Goal: Task Accomplishment & Management: Use online tool/utility

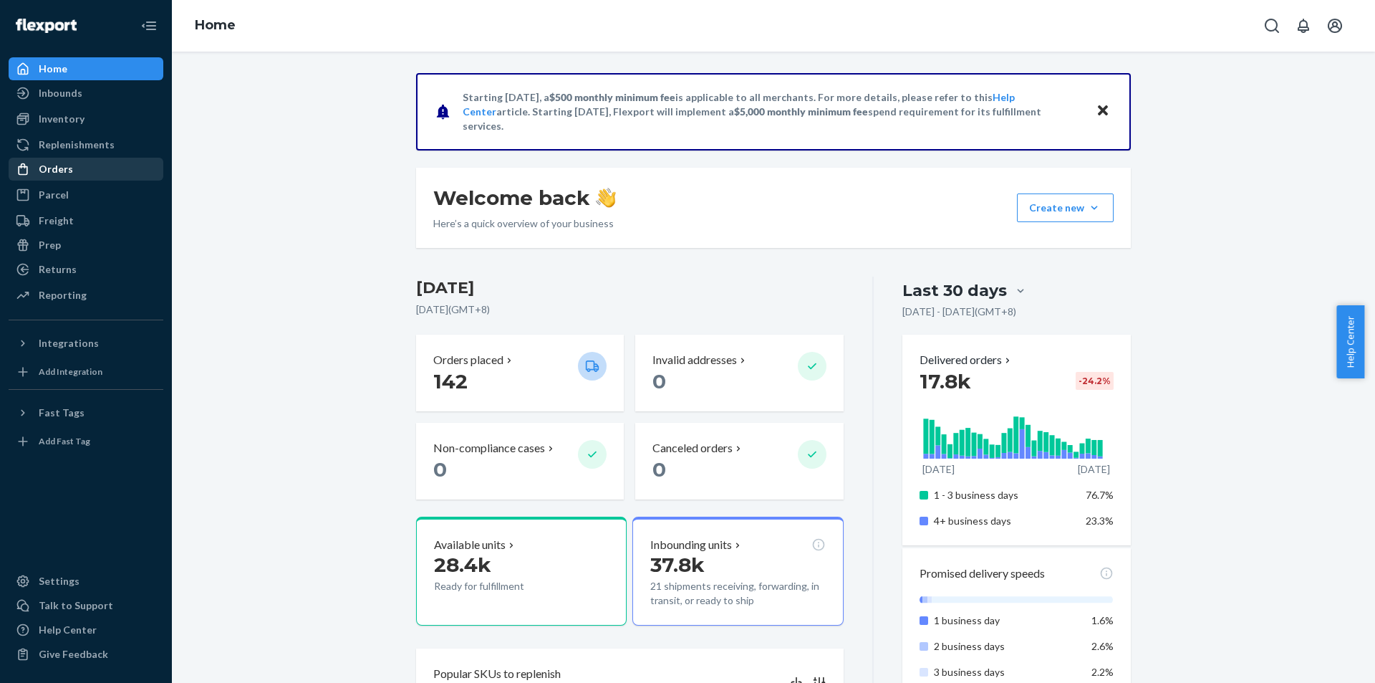
click at [96, 168] on div "Orders" at bounding box center [86, 169] width 152 height 20
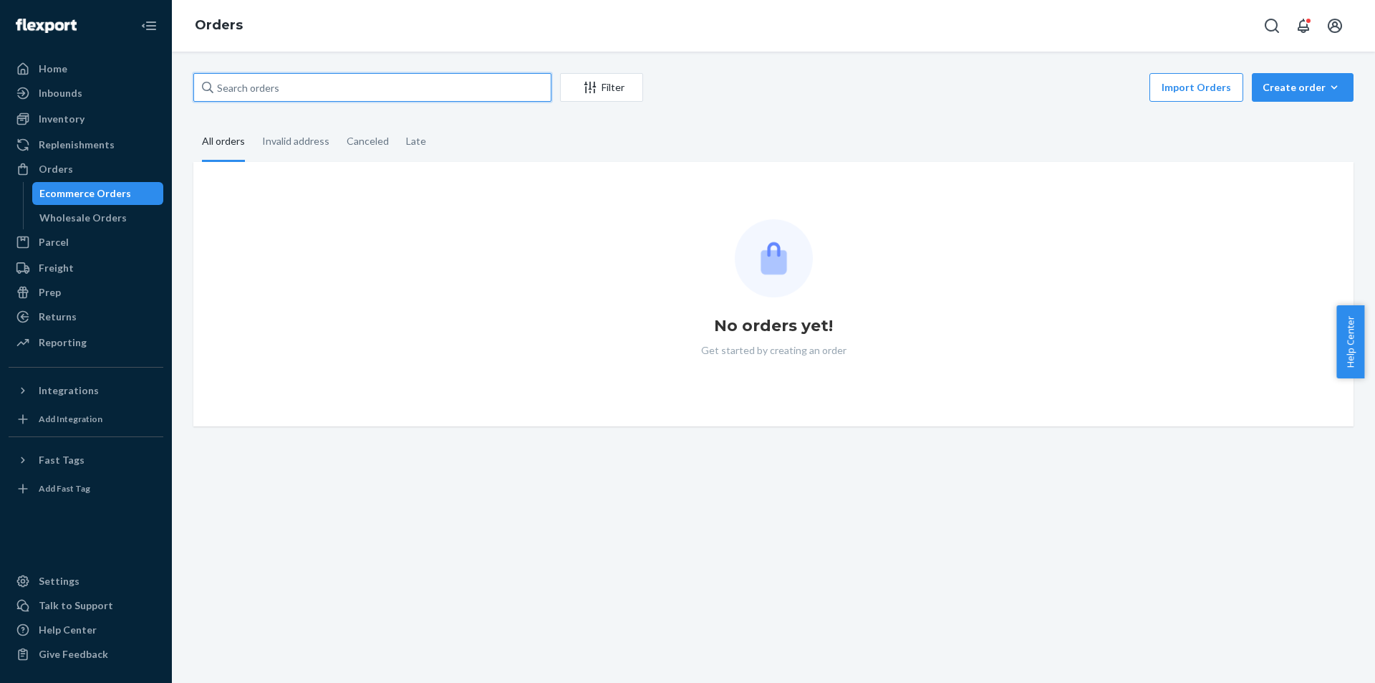
click at [405, 89] on input "text" at bounding box center [372, 87] width 358 height 29
paste input "US25346539"
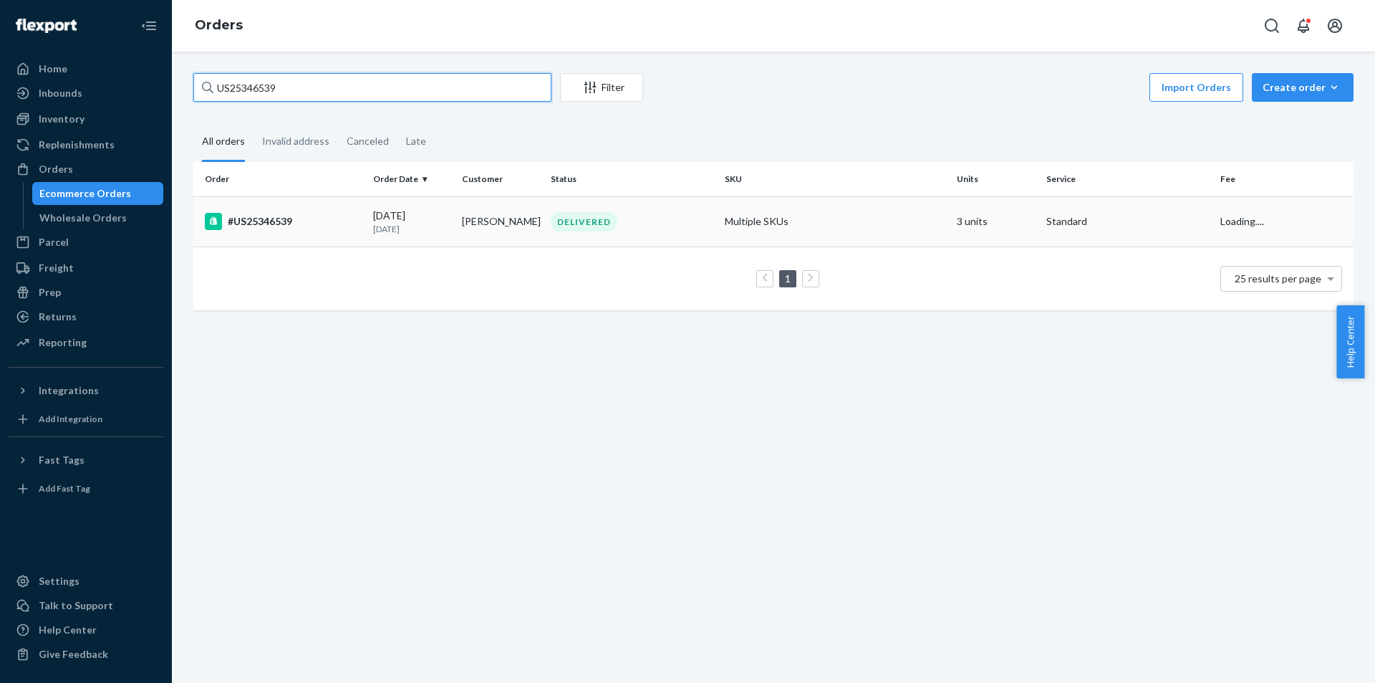
type input "US25346539"
click at [346, 232] on td "#US25346539" at bounding box center [280, 221] width 174 height 50
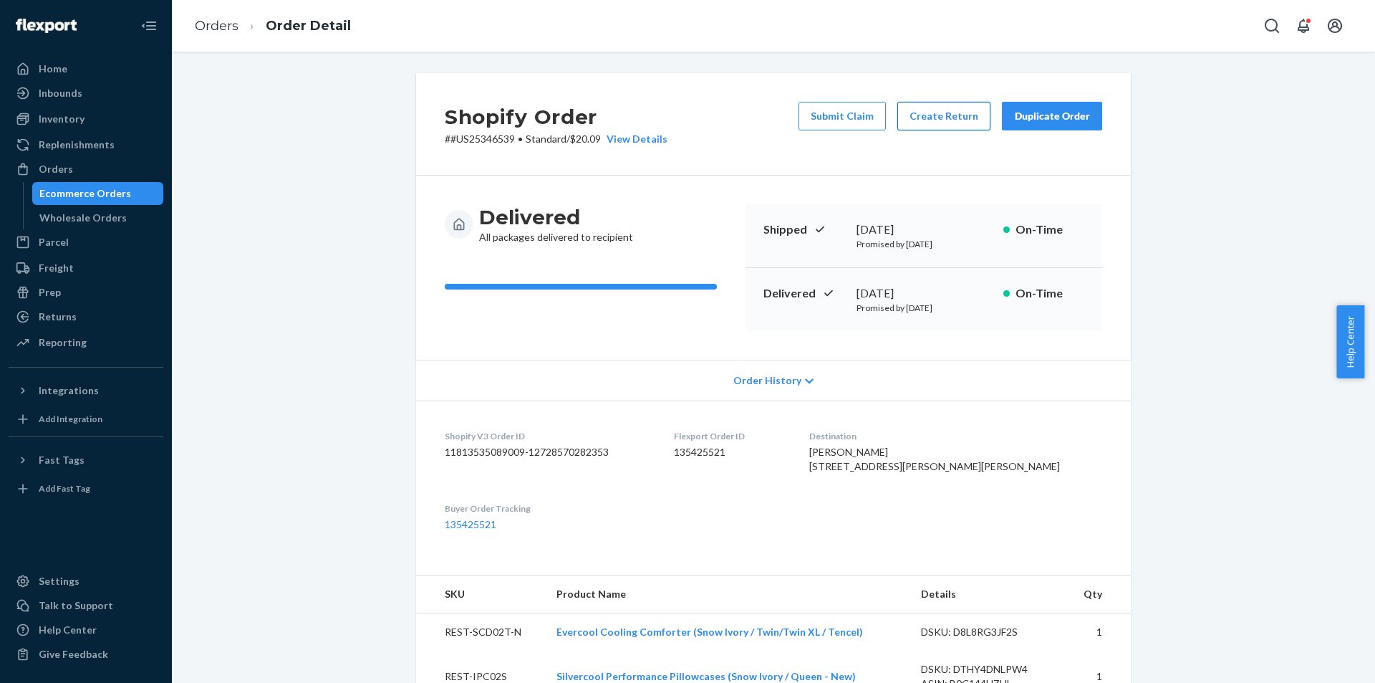
click at [960, 126] on button "Create Return" at bounding box center [944, 116] width 93 height 29
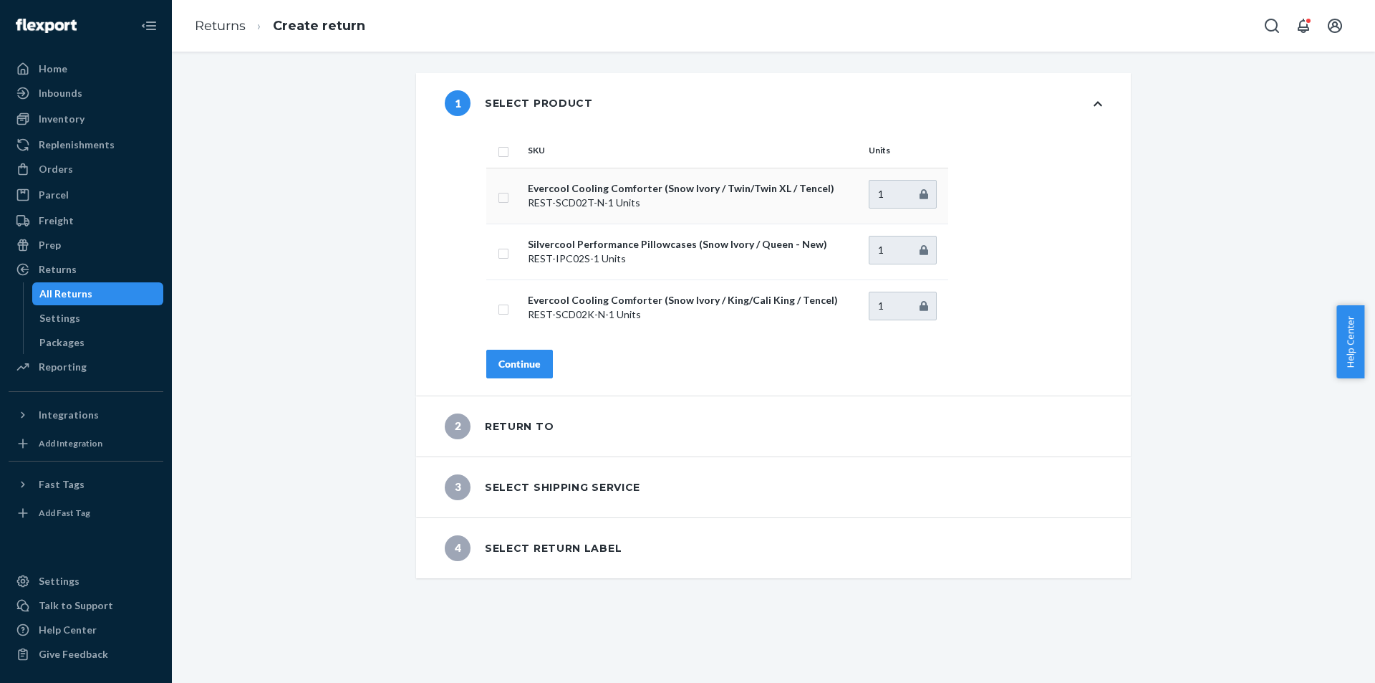
click at [498, 198] on input "checkbox" at bounding box center [503, 195] width 11 height 15
checkbox input "true"
click at [499, 363] on div "Continue" at bounding box center [520, 364] width 42 height 14
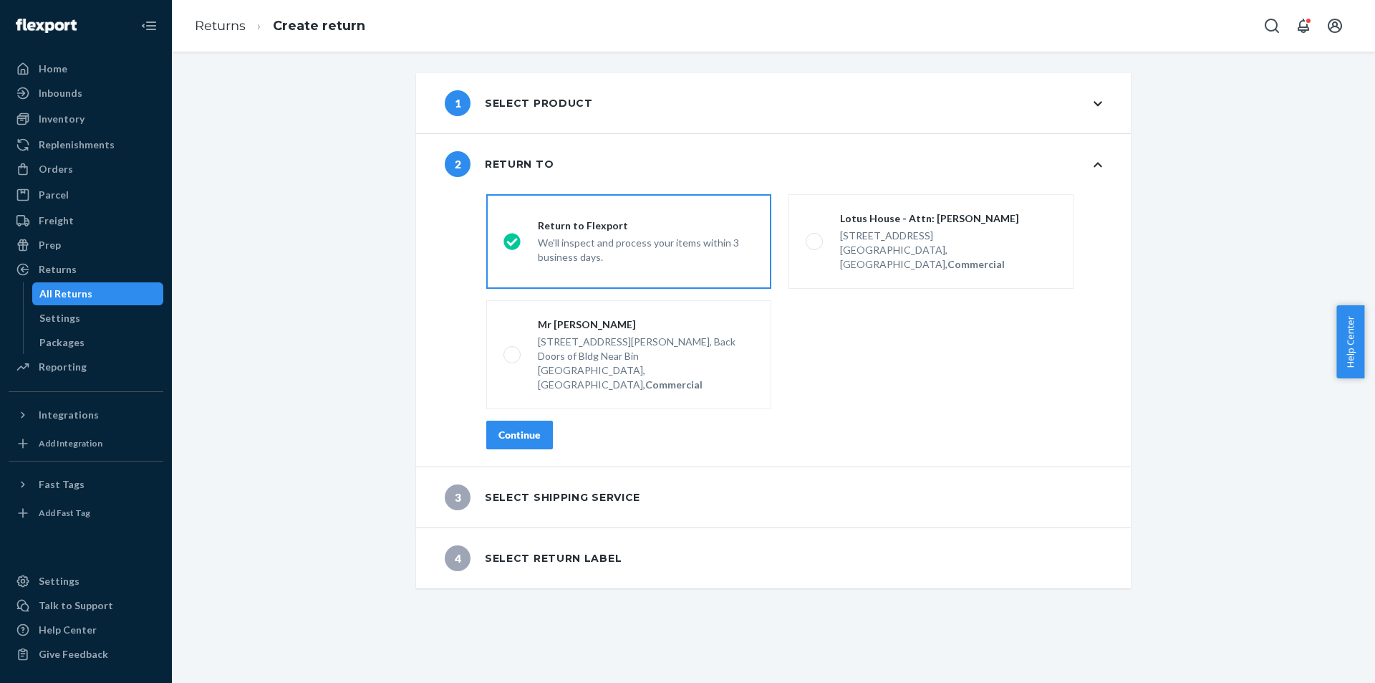
click at [506, 428] on div "Continue" at bounding box center [520, 435] width 42 height 14
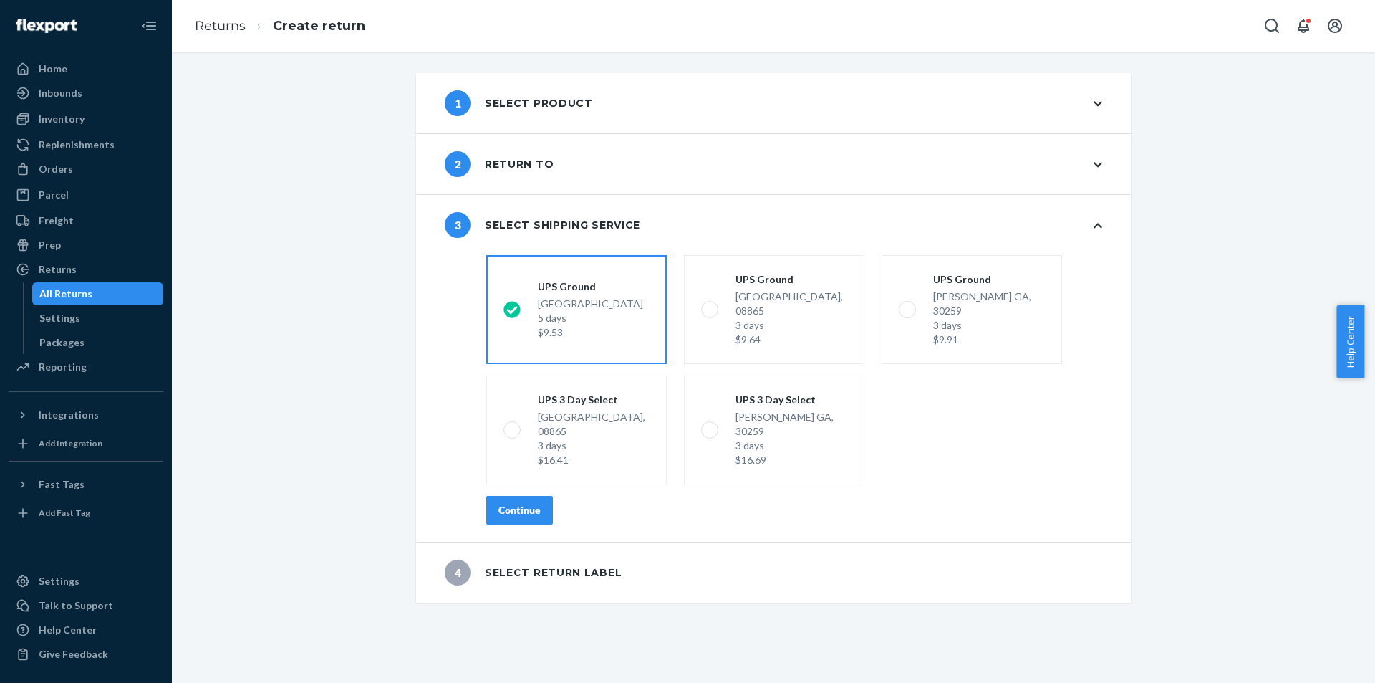
click at [524, 503] on div "Continue" at bounding box center [520, 510] width 42 height 14
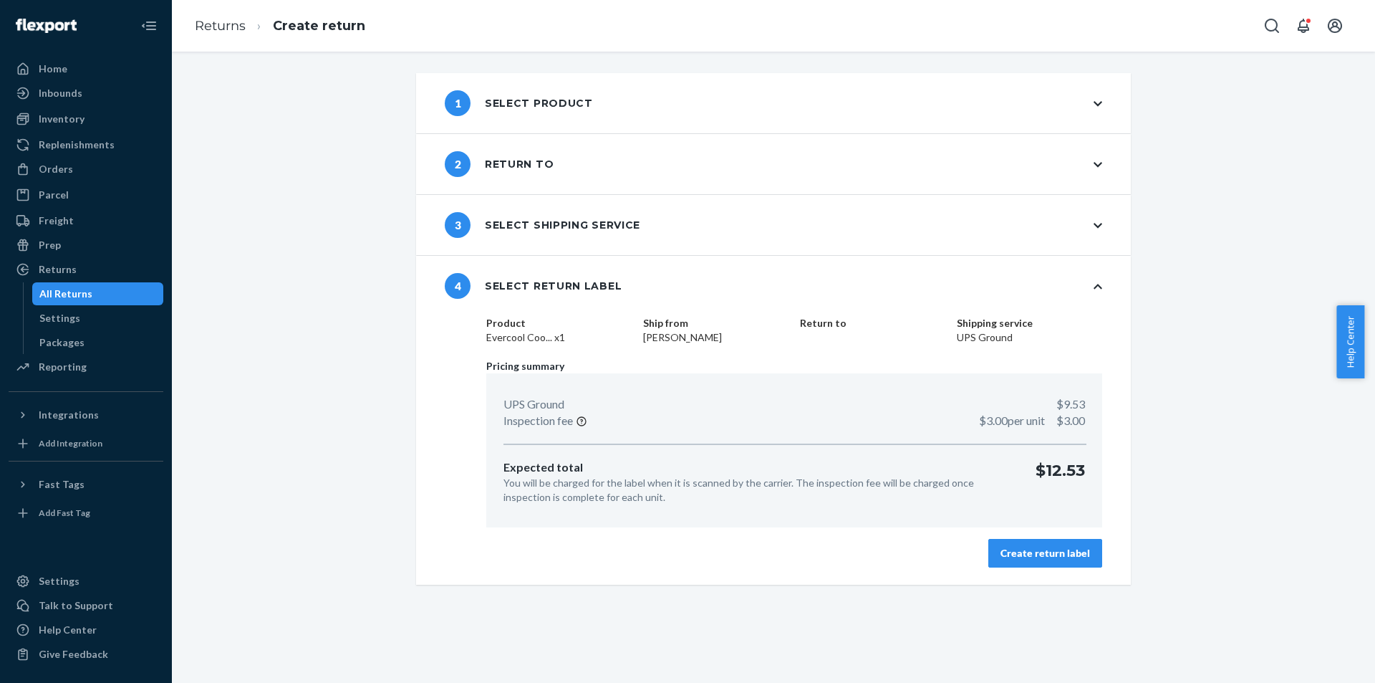
click at [999, 572] on div "Product Evercool Coo... x1 Ship from Susana Gonzalez Return to Shipping service…" at bounding box center [794, 450] width 673 height 269
click at [995, 559] on button "Create return label" at bounding box center [1046, 553] width 114 height 29
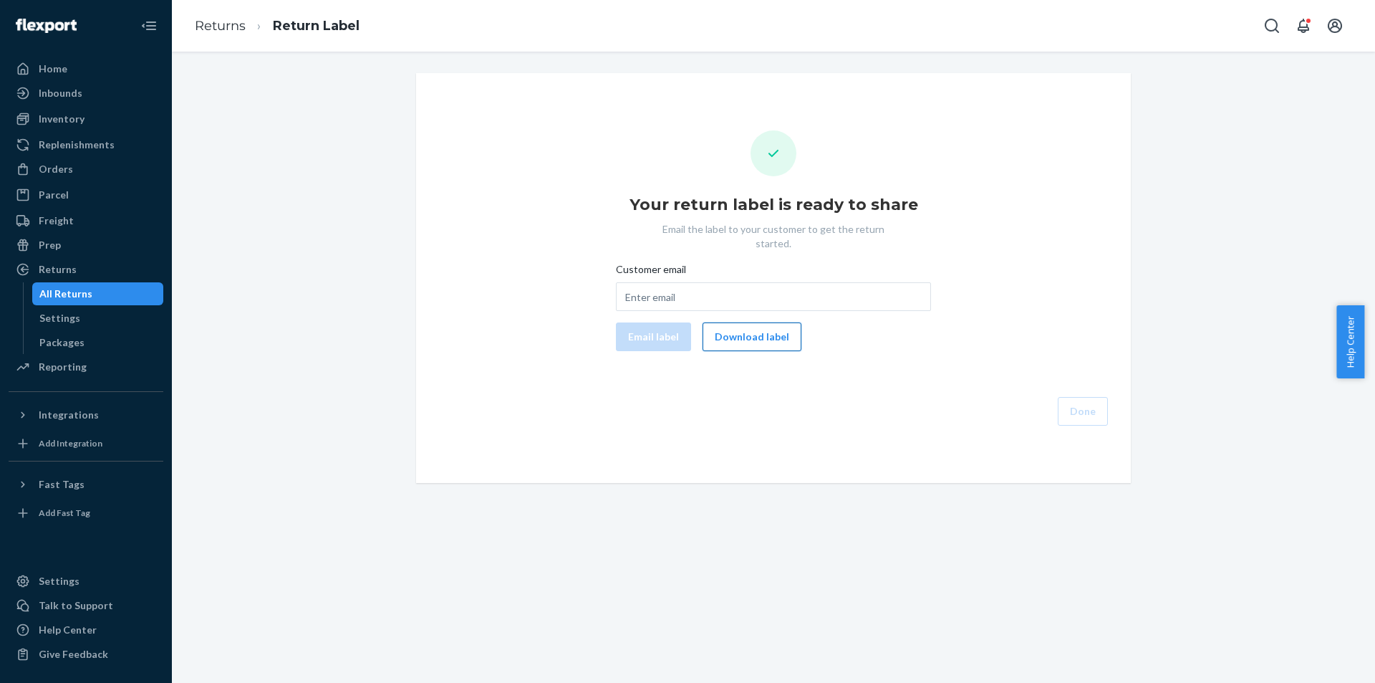
click at [765, 325] on button "Download label" at bounding box center [752, 336] width 99 height 29
click at [234, 31] on link "Returns" at bounding box center [220, 26] width 51 height 16
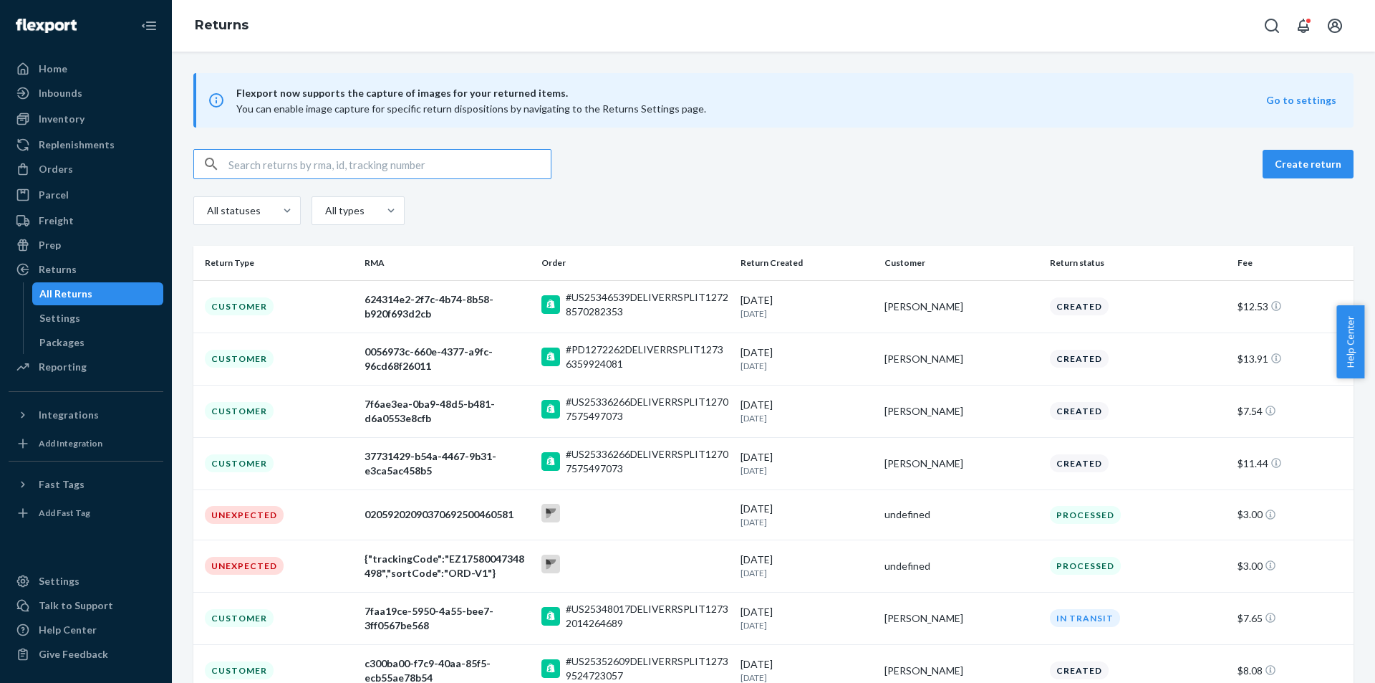
click at [368, 160] on input "text" at bounding box center [390, 164] width 322 height 29
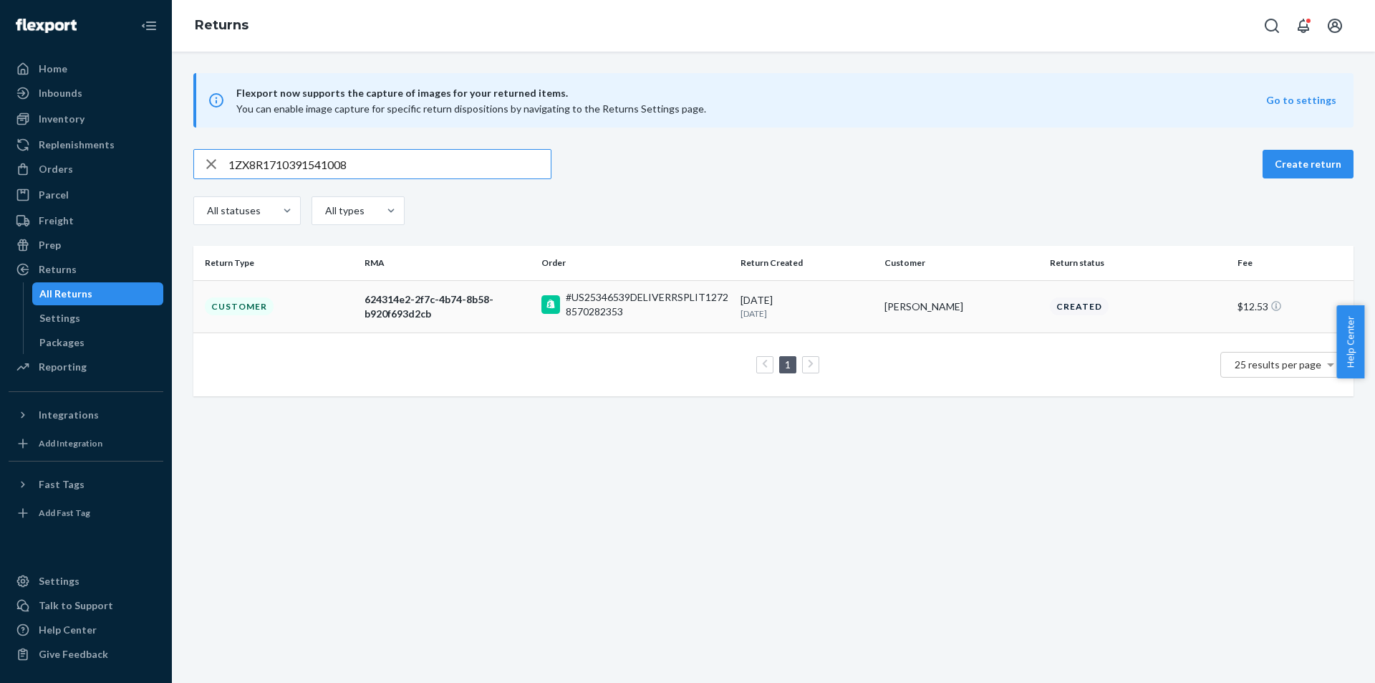
type input "1ZX8R1710391541008"
click at [328, 306] on td "Customer" at bounding box center [275, 306] width 165 height 52
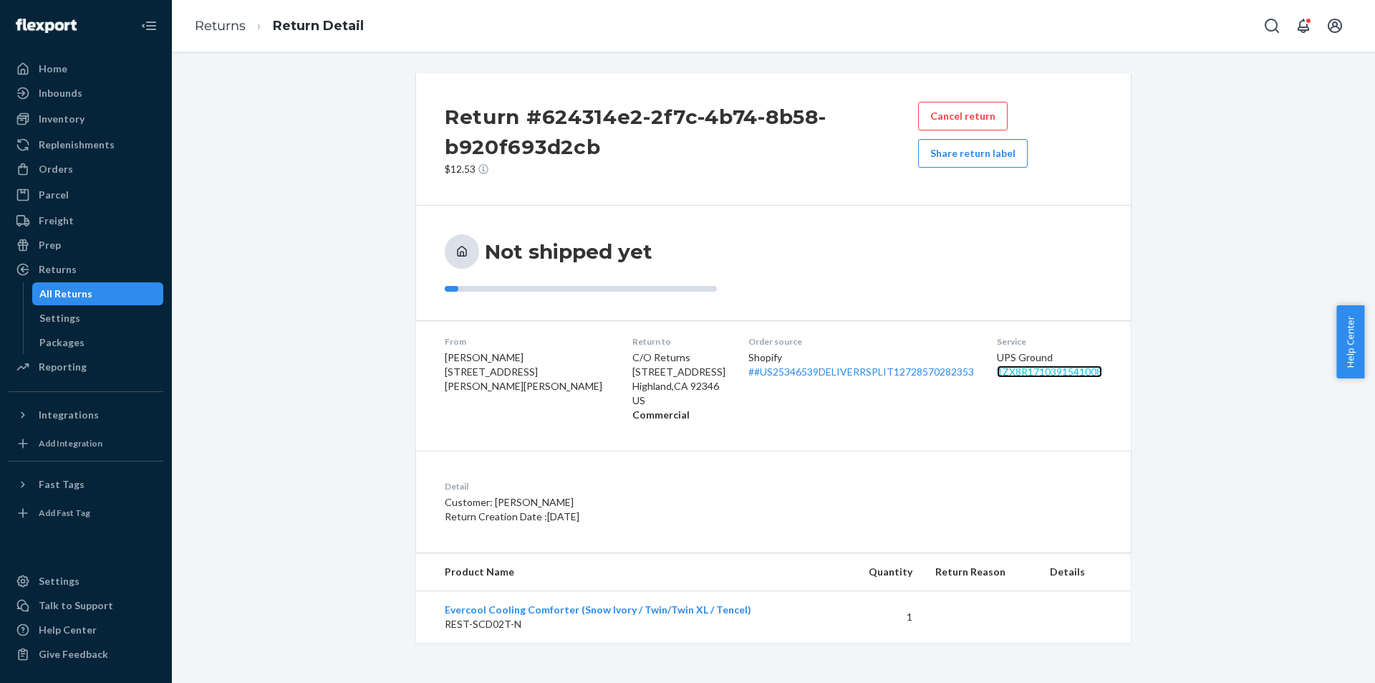
click at [1004, 377] on link "1ZX8R1710391541008" at bounding box center [1049, 371] width 105 height 12
drag, startPoint x: 969, startPoint y: 375, endPoint x: 1087, endPoint y: 373, distance: 117.5
click at [1087, 373] on dl "From [PERSON_NAME] [STREET_ADDRESS][PERSON_NAME][PERSON_NAME] Return to C/O Ret…" at bounding box center [773, 378] width 715 height 116
copy link "1ZX8R1710391541008"
